Goal: Information Seeking & Learning: Learn about a topic

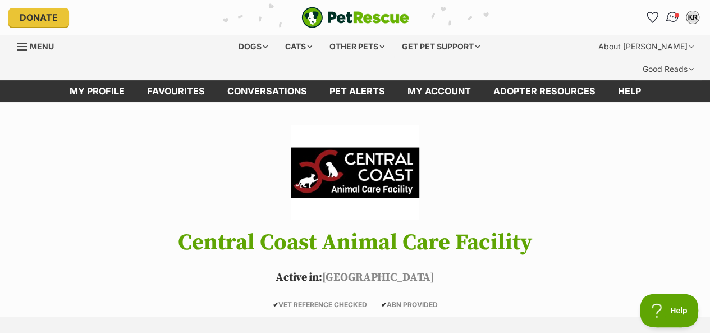
click at [670, 13] on img "Conversations" at bounding box center [672, 17] width 15 height 15
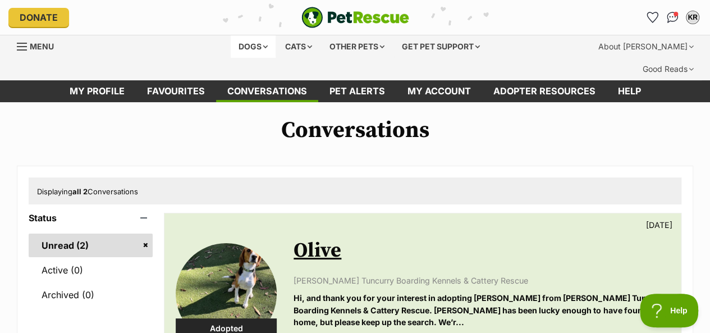
click at [236, 47] on div "Dogs" at bounding box center [253, 46] width 45 height 22
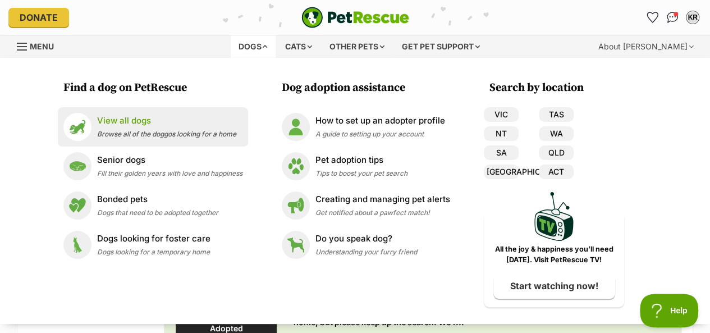
click at [129, 122] on p "View all dogs" at bounding box center [166, 120] width 139 height 13
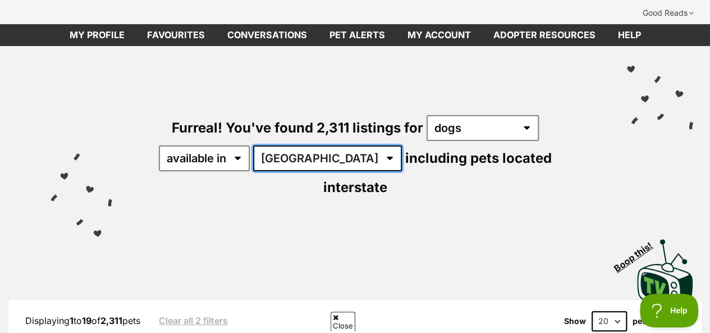
click at [323, 145] on select "[GEOGRAPHIC_DATA] [GEOGRAPHIC_DATA] [GEOGRAPHIC_DATA] [GEOGRAPHIC_DATA] [GEOGRA…" at bounding box center [327, 158] width 149 height 26
select select "[GEOGRAPHIC_DATA]"
click at [255, 145] on select "Australia ACT NSW NT QLD SA TAS VIC WA" at bounding box center [327, 158] width 149 height 26
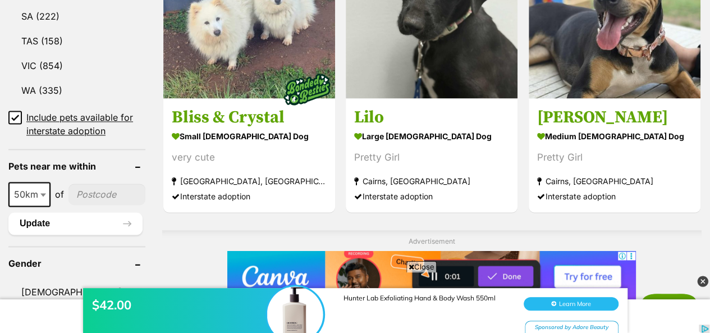
click at [12, 113] on icon at bounding box center [15, 117] width 8 height 8
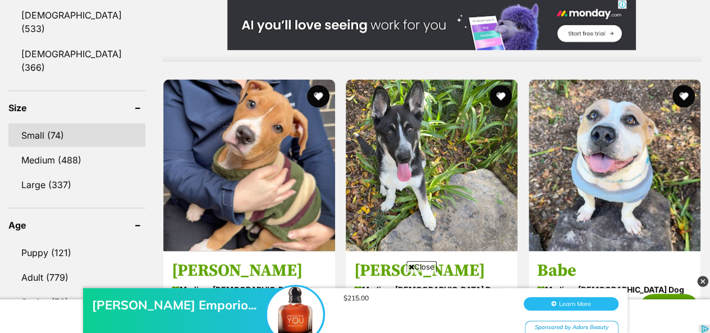
click at [31, 123] on link "Small (74)" at bounding box center [76, 135] width 137 height 24
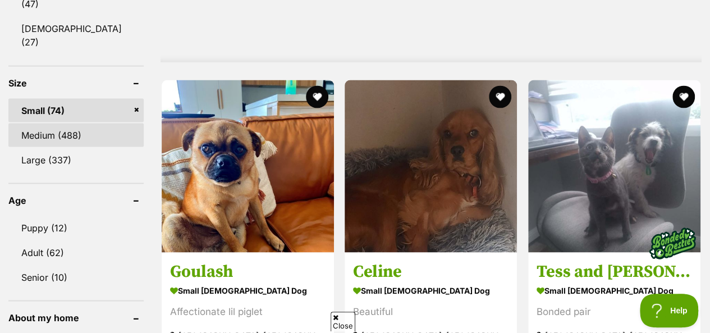
click at [57, 123] on link "Medium (488)" at bounding box center [75, 135] width 135 height 24
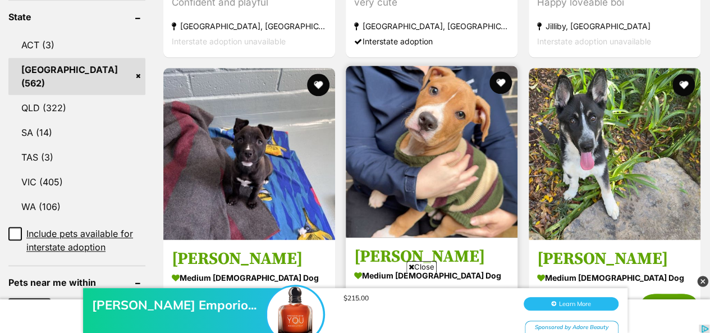
click at [417, 117] on img at bounding box center [432, 152] width 172 height 172
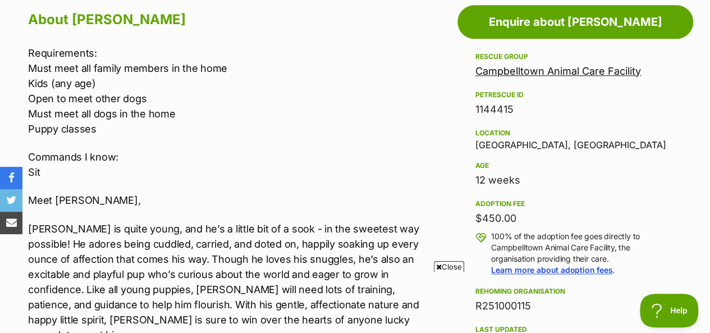
scroll to position [673, 0]
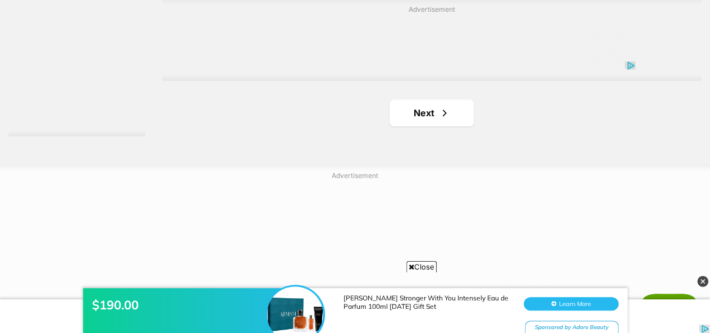
scroll to position [2749, 0]
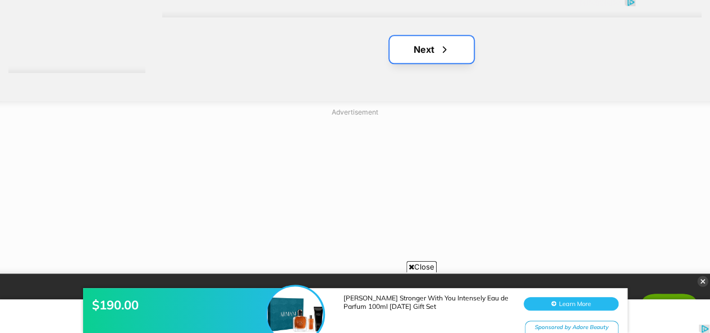
click at [422, 36] on link "Next" at bounding box center [431, 49] width 84 height 27
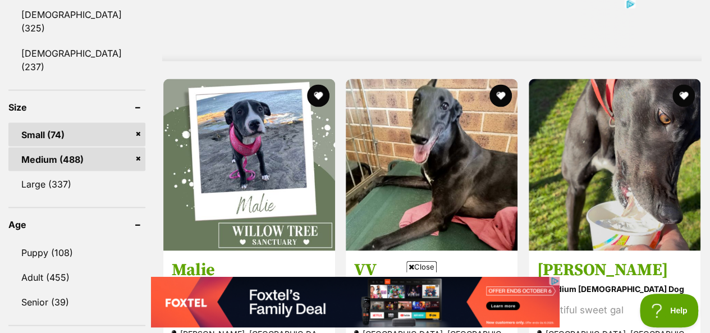
click at [65, 147] on link "Medium (488)" at bounding box center [76, 159] width 137 height 24
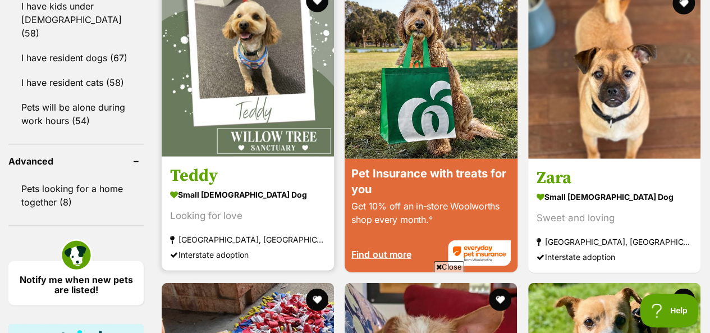
scroll to position [1346, 0]
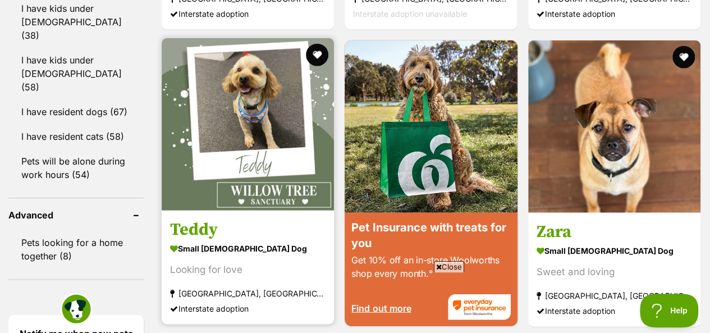
click at [247, 105] on img at bounding box center [248, 124] width 172 height 172
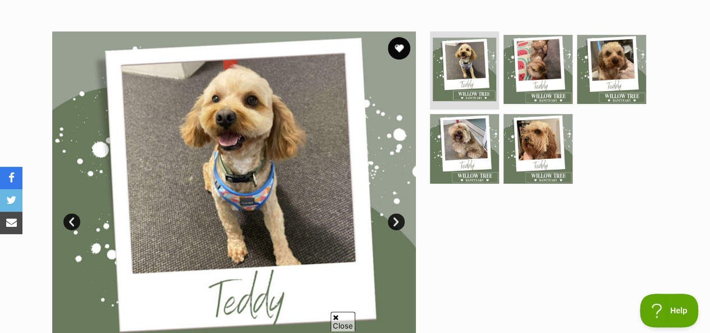
click at [396, 213] on link "Next" at bounding box center [396, 221] width 17 height 17
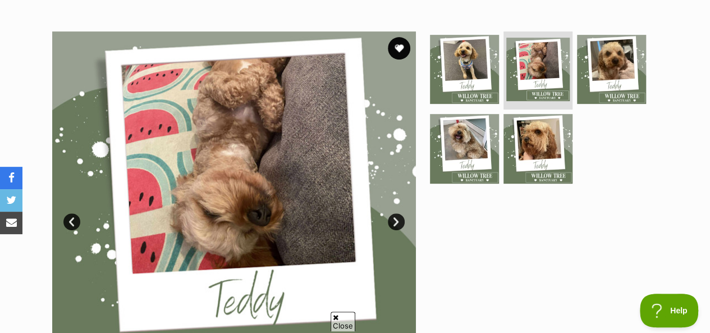
click at [396, 213] on link "Next" at bounding box center [396, 221] width 17 height 17
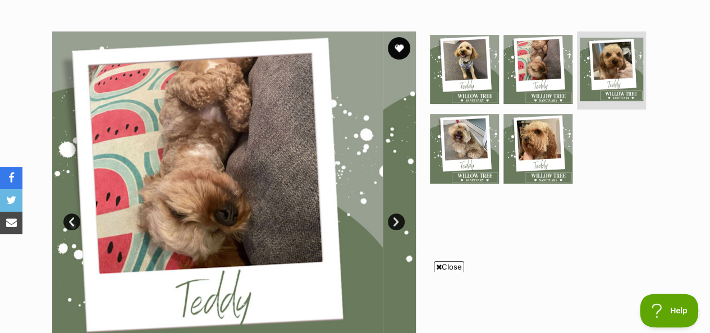
click at [396, 213] on link "Next" at bounding box center [396, 221] width 17 height 17
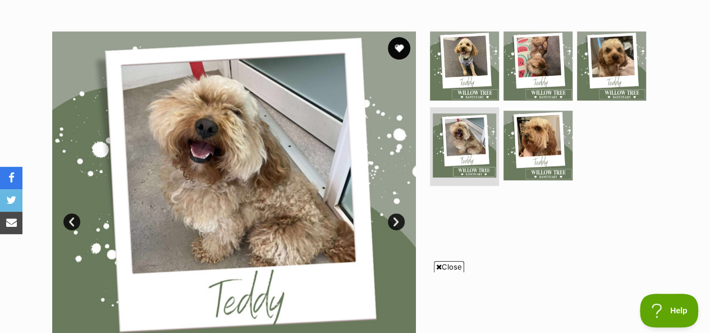
click at [396, 213] on link "Next" at bounding box center [396, 221] width 17 height 17
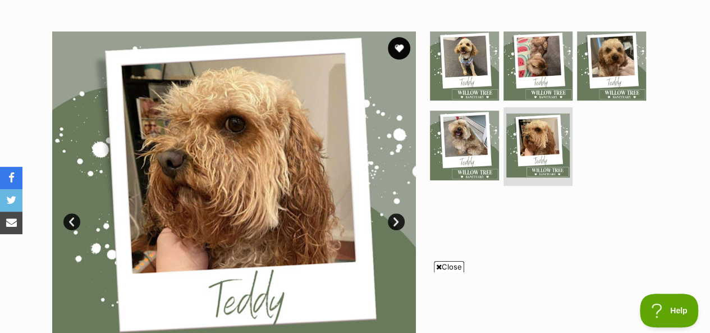
click at [69, 213] on link "Prev" at bounding box center [71, 221] width 17 height 17
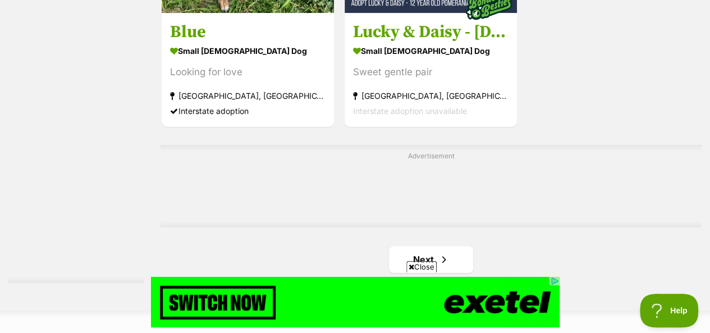
scroll to position [2574, 0]
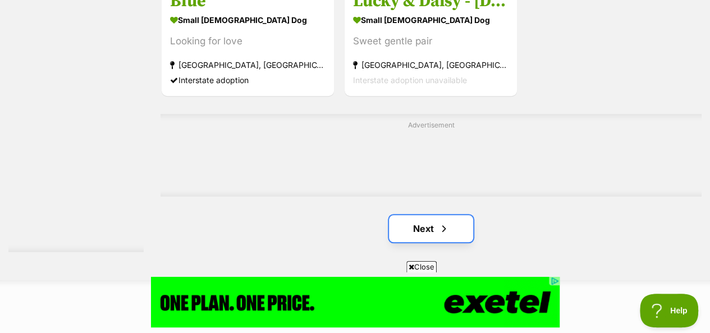
click at [434, 215] on link "Next" at bounding box center [431, 228] width 84 height 27
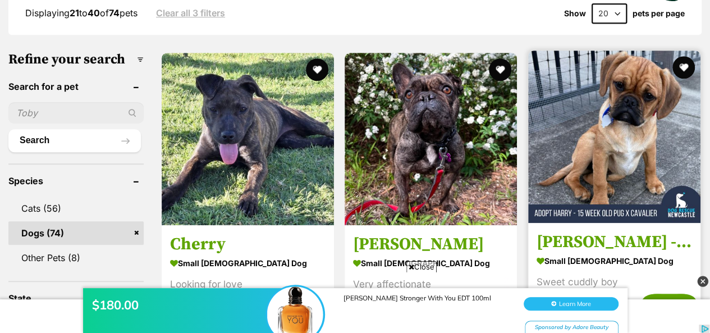
click at [624, 157] on img at bounding box center [614, 136] width 172 height 172
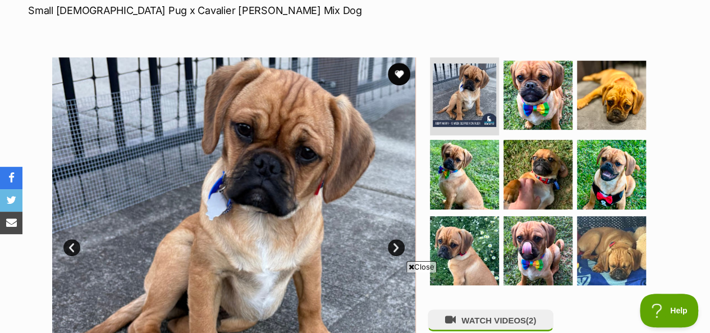
click at [392, 239] on link "Next" at bounding box center [396, 247] width 17 height 17
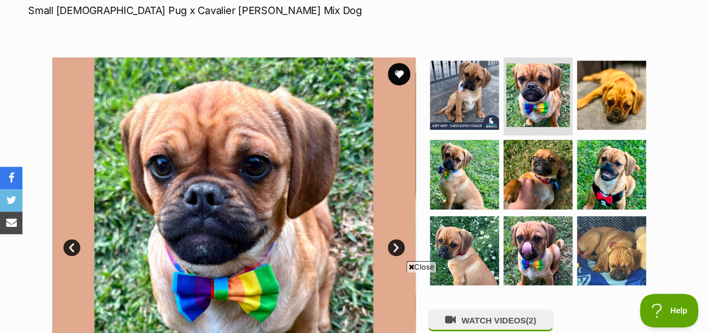
click at [425, 265] on span "Close" at bounding box center [421, 266] width 30 height 11
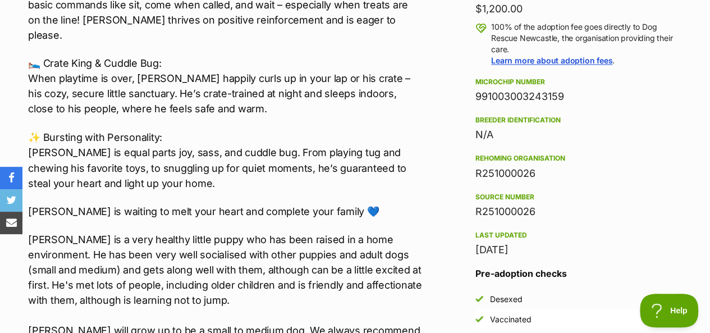
scroll to position [954, 0]
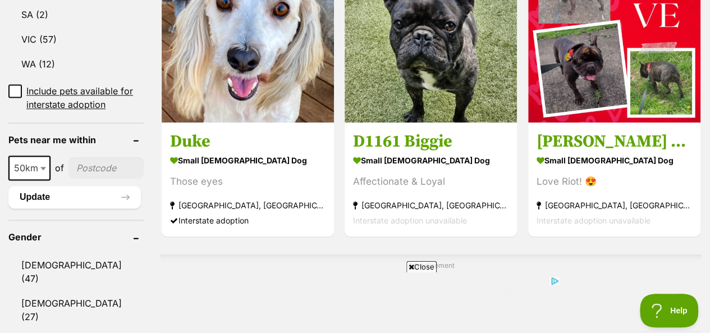
scroll to position [673, 0]
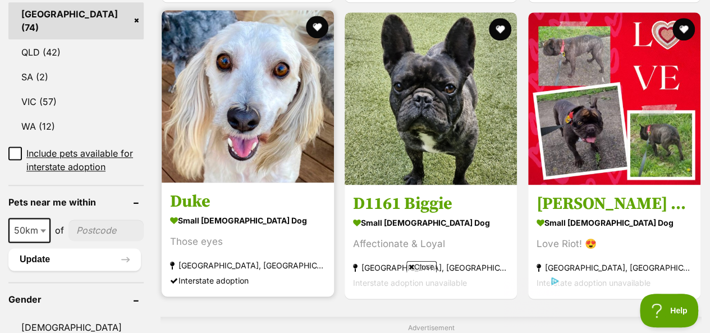
click at [222, 99] on img at bounding box center [248, 96] width 172 height 172
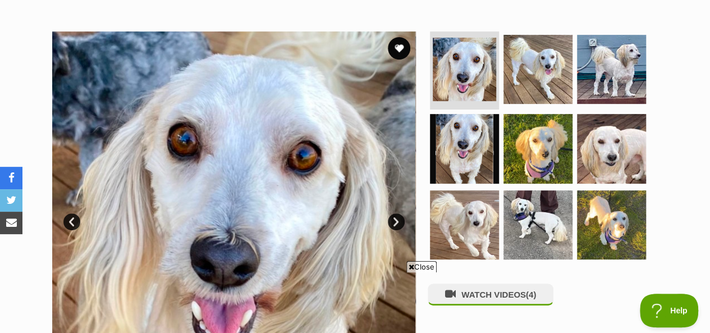
click at [397, 213] on link "Next" at bounding box center [396, 221] width 17 height 17
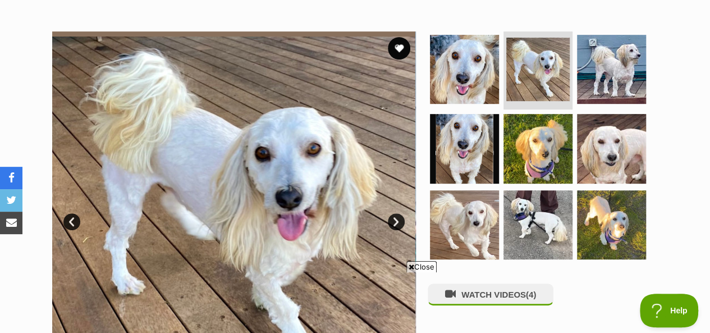
click at [397, 213] on link "Next" at bounding box center [396, 221] width 17 height 17
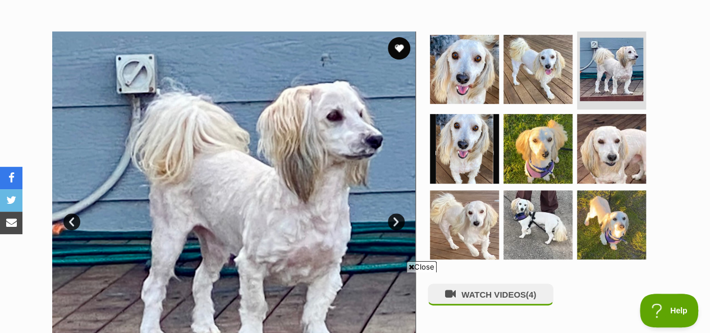
click at [397, 213] on link "Next" at bounding box center [396, 221] width 17 height 17
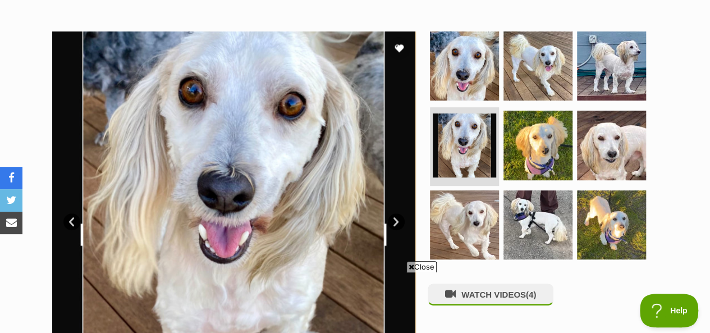
click at [397, 213] on link "Next" at bounding box center [396, 221] width 17 height 17
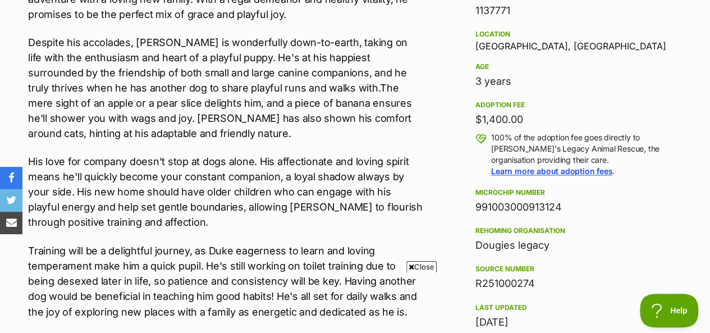
scroll to position [785, 0]
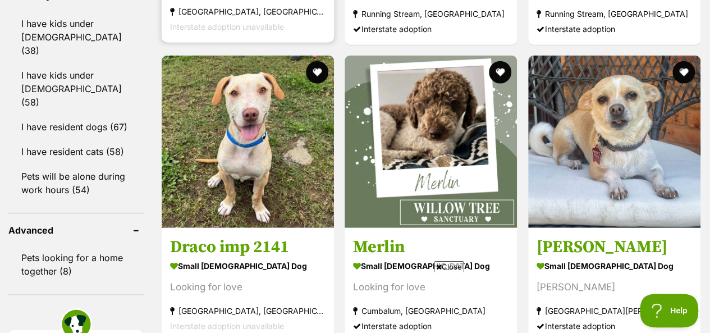
scroll to position [1346, 0]
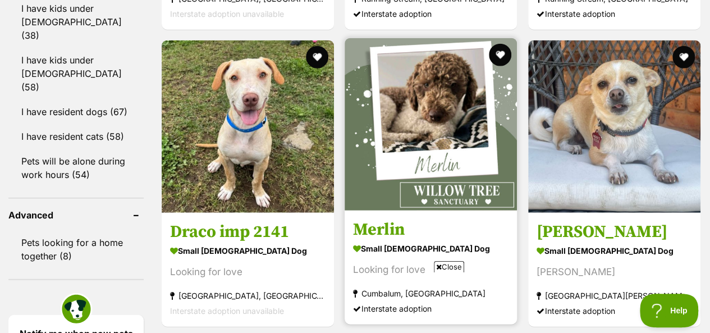
click at [418, 136] on img at bounding box center [430, 124] width 172 height 172
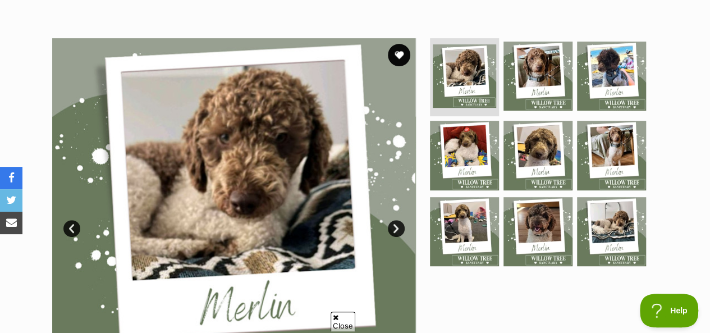
scroll to position [224, 0]
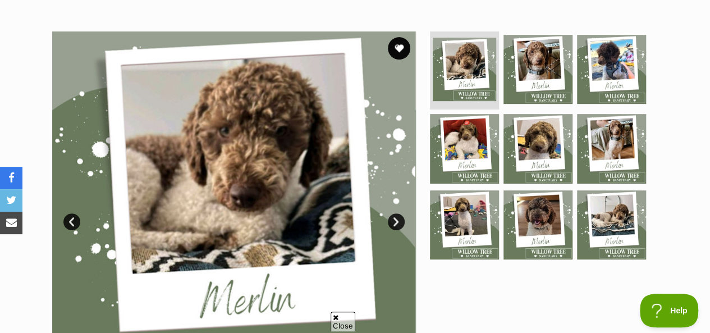
click at [395, 213] on link "Next" at bounding box center [396, 221] width 17 height 17
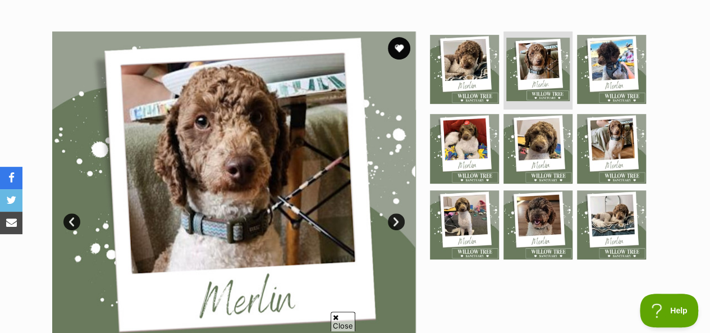
scroll to position [0, 0]
click at [395, 213] on link "Next" at bounding box center [396, 221] width 17 height 17
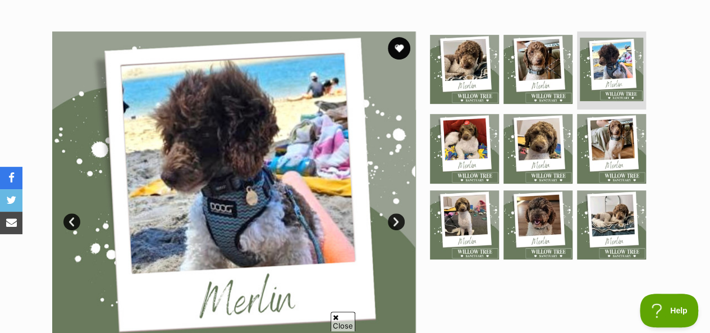
click at [395, 213] on link "Next" at bounding box center [396, 221] width 17 height 17
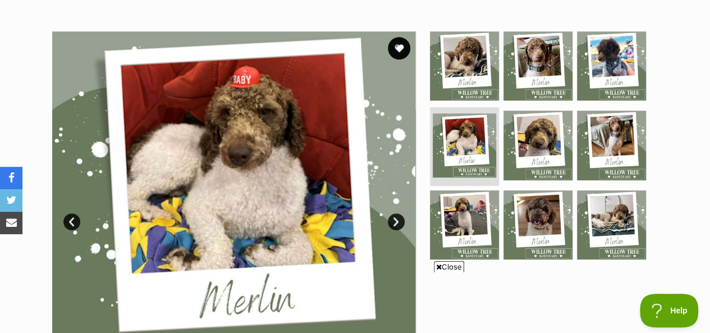
click at [395, 213] on link "Next" at bounding box center [396, 221] width 17 height 17
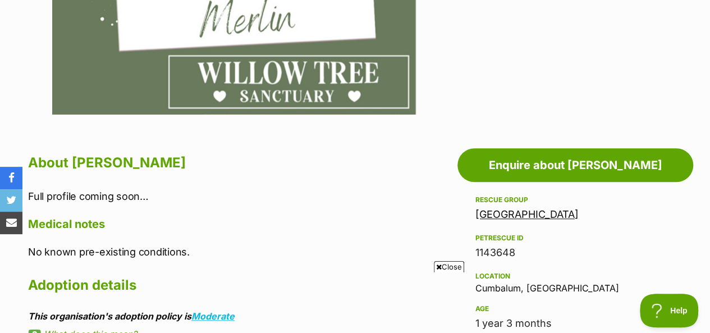
scroll to position [561, 0]
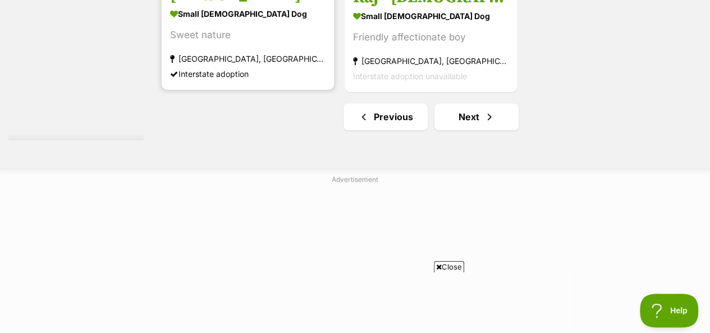
scroll to position [2686, 0]
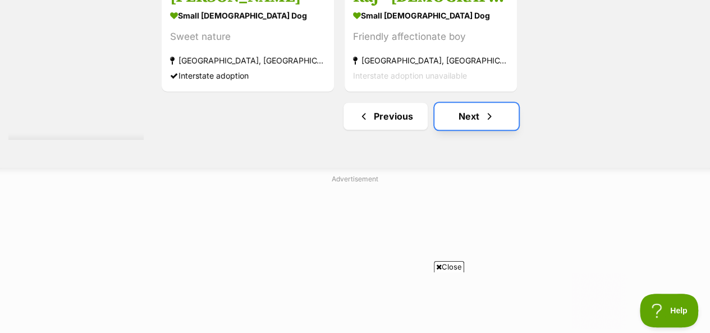
click at [486, 109] on span "Next page" at bounding box center [489, 115] width 11 height 13
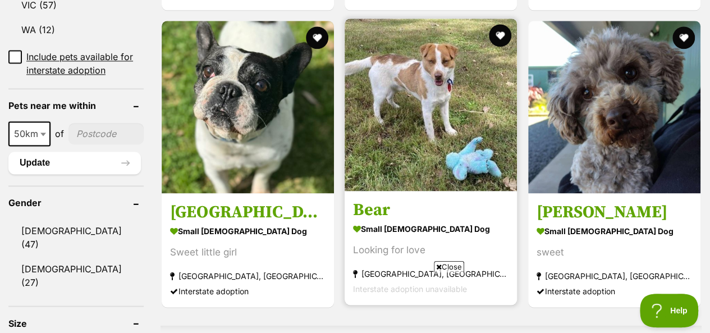
scroll to position [785, 0]
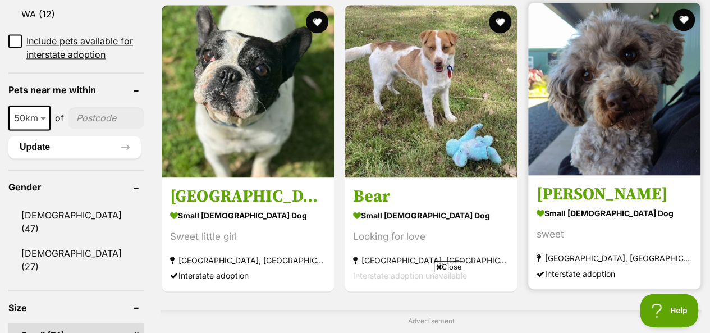
click at [614, 93] on img at bounding box center [614, 89] width 172 height 172
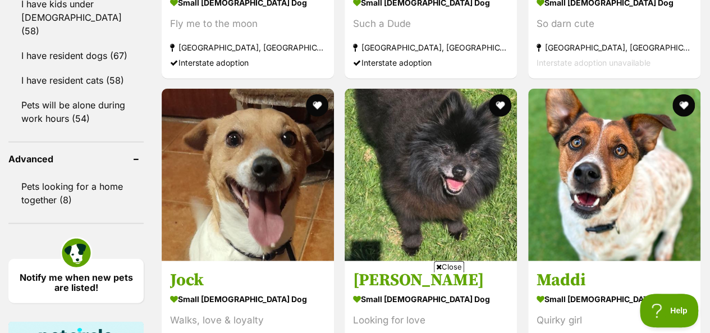
scroll to position [1458, 0]
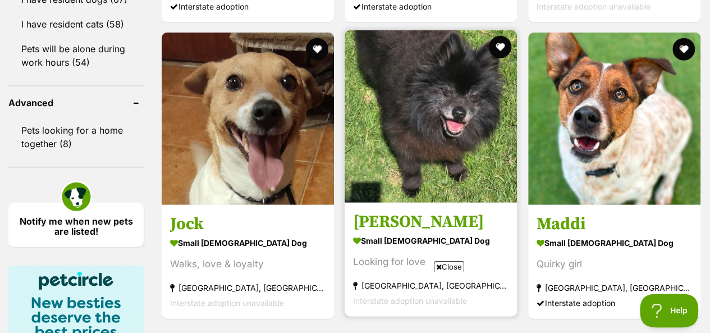
click at [422, 128] on img at bounding box center [430, 116] width 172 height 172
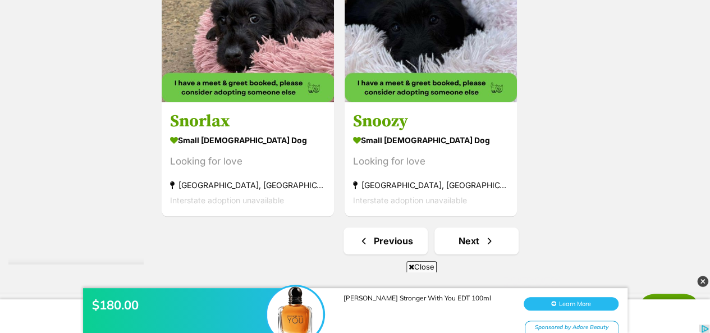
scroll to position [2693, 0]
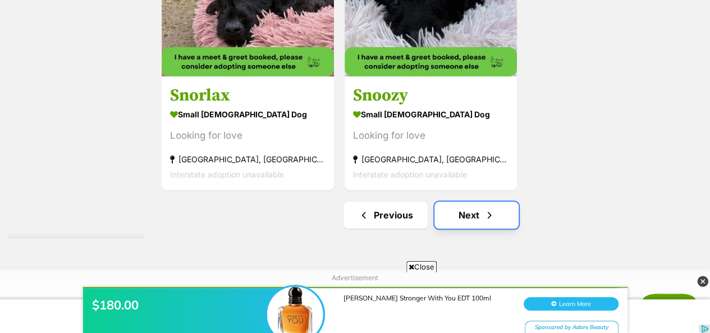
click at [486, 208] on span "Next page" at bounding box center [489, 214] width 11 height 13
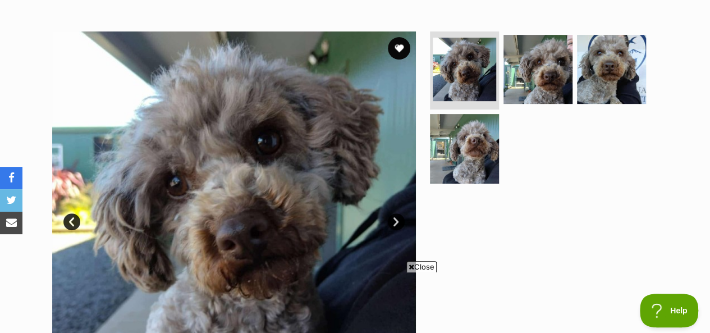
click at [396, 213] on link "Next" at bounding box center [396, 221] width 17 height 17
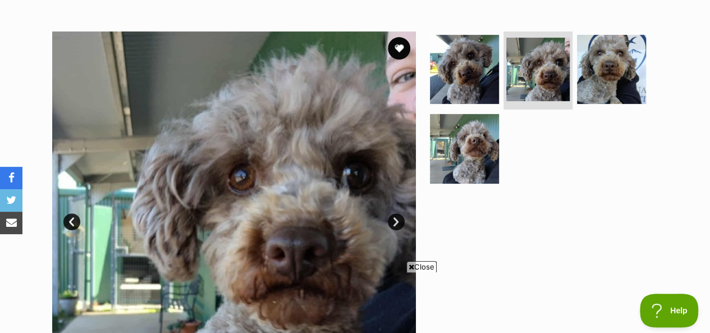
click at [396, 213] on link "Next" at bounding box center [396, 221] width 17 height 17
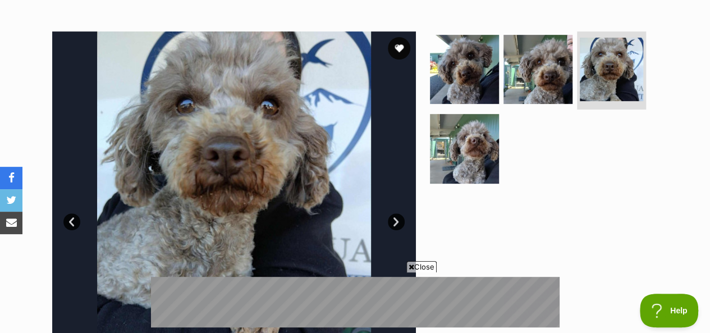
click at [396, 213] on link "Next" at bounding box center [396, 221] width 17 height 17
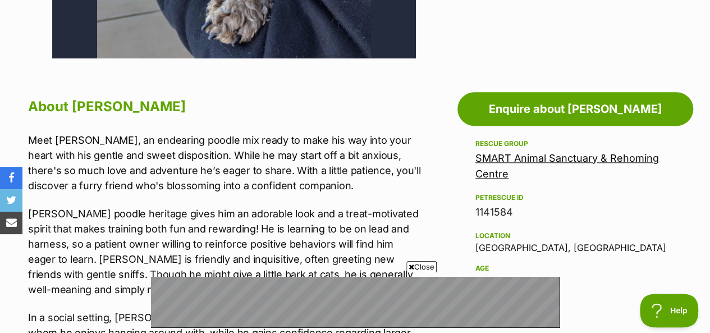
scroll to position [617, 0]
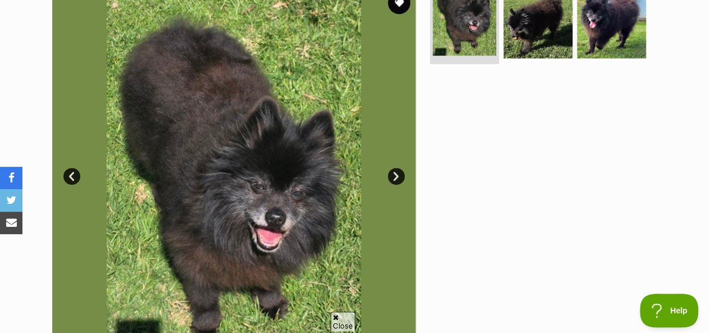
scroll to position [280, 0]
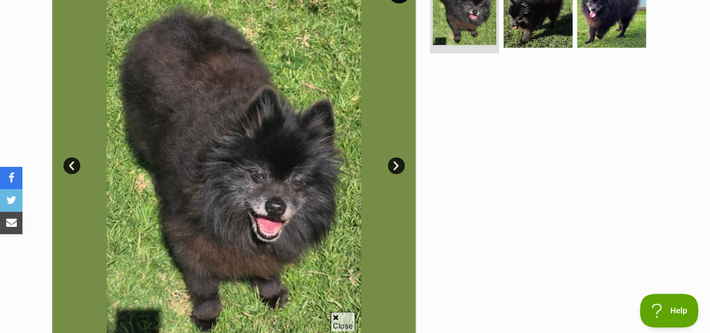
click at [394, 157] on link "Next" at bounding box center [396, 165] width 17 height 17
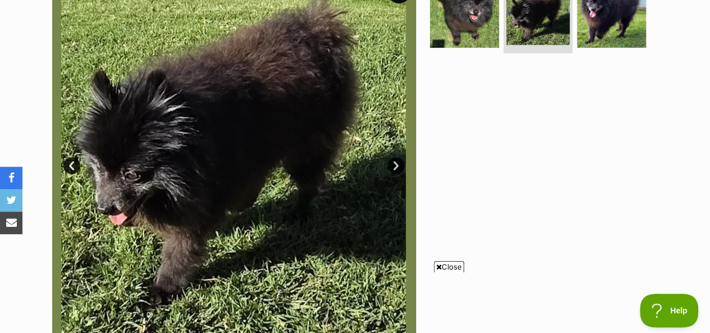
scroll to position [0, 0]
click at [394, 157] on link "Next" at bounding box center [396, 165] width 17 height 17
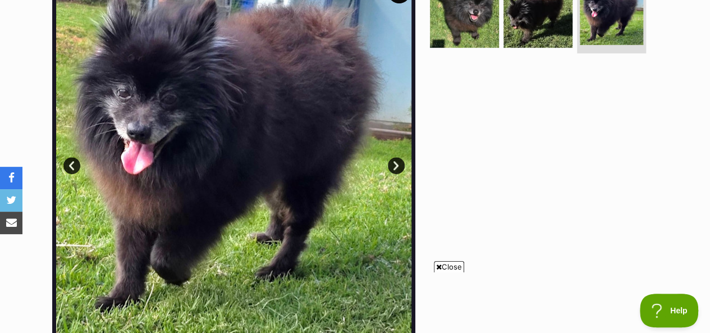
click at [394, 157] on link "Next" at bounding box center [396, 165] width 17 height 17
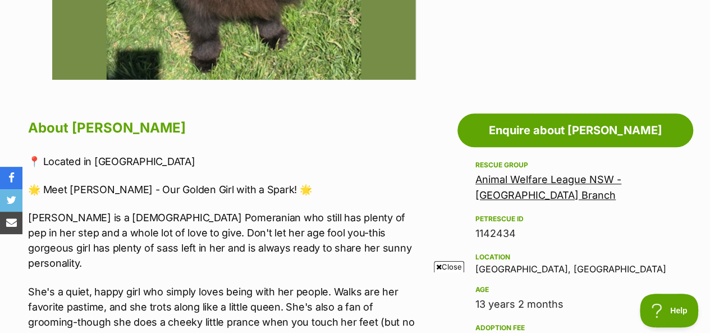
scroll to position [673, 0]
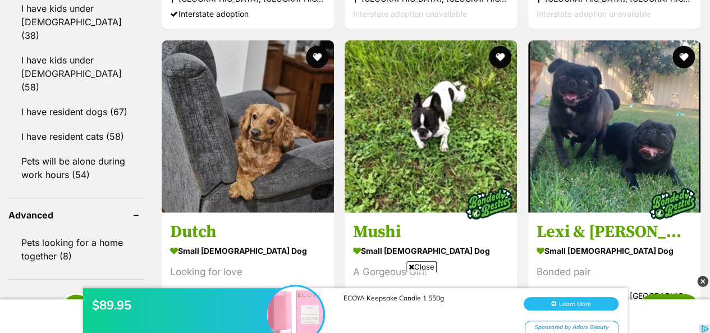
scroll to position [1402, 0]
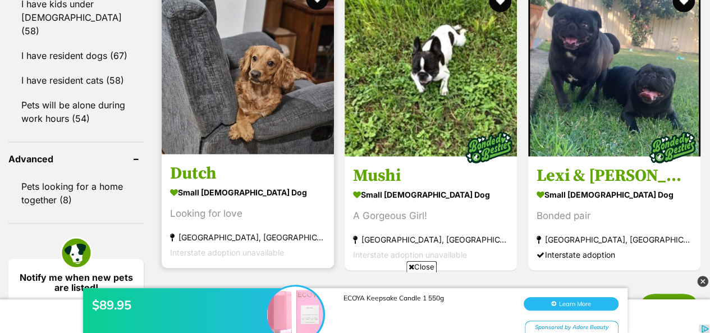
click at [289, 93] on img at bounding box center [248, 68] width 172 height 172
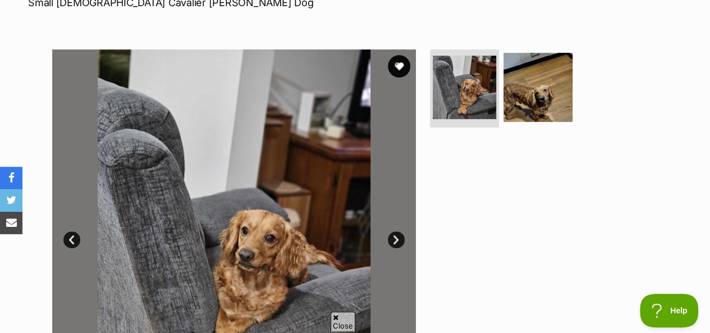
scroll to position [224, 0]
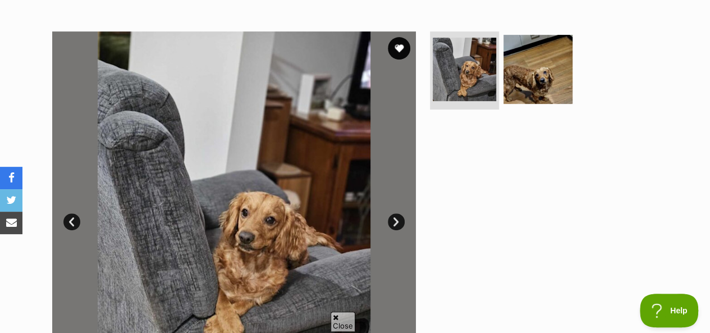
click at [395, 213] on link "Next" at bounding box center [396, 221] width 17 height 17
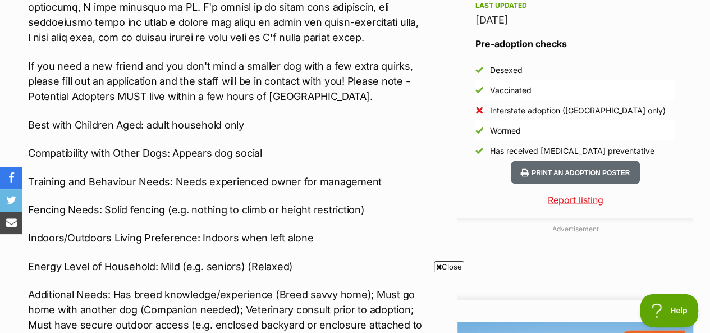
scroll to position [0, 0]
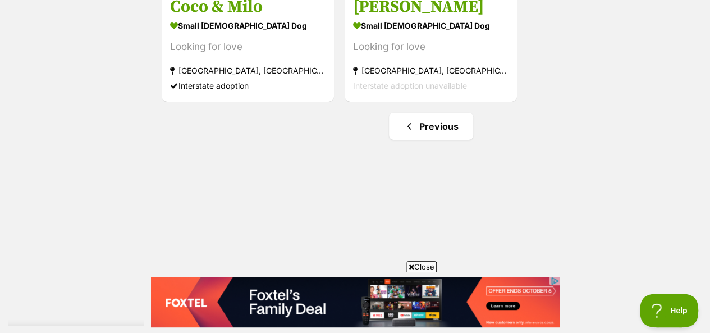
scroll to position [2019, 0]
